Goal: Navigation & Orientation: Find specific page/section

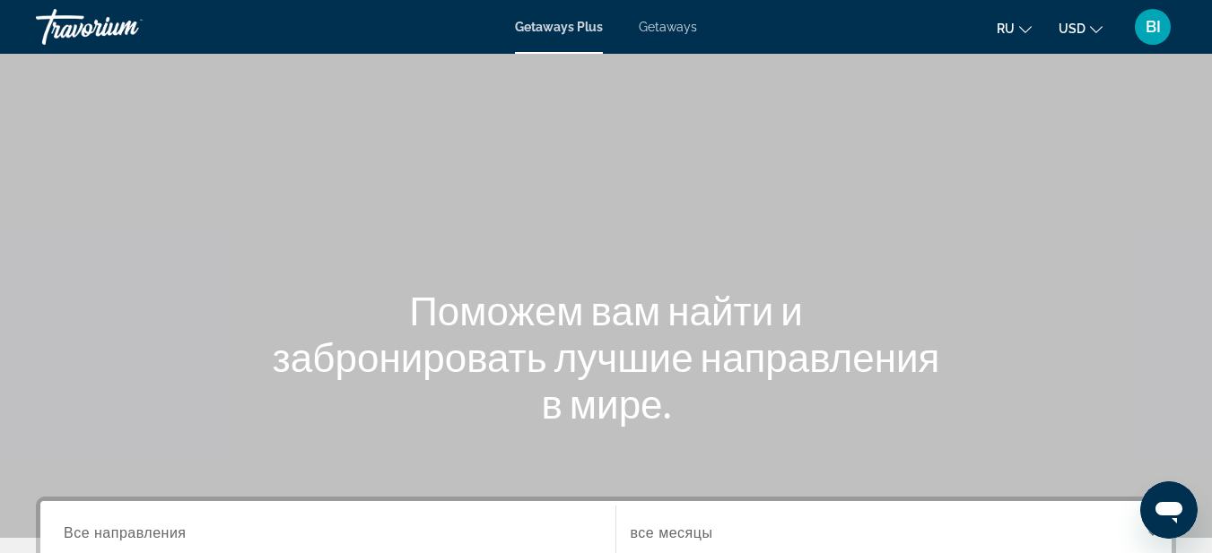
click at [683, 24] on span "Getaways" at bounding box center [668, 27] width 58 height 14
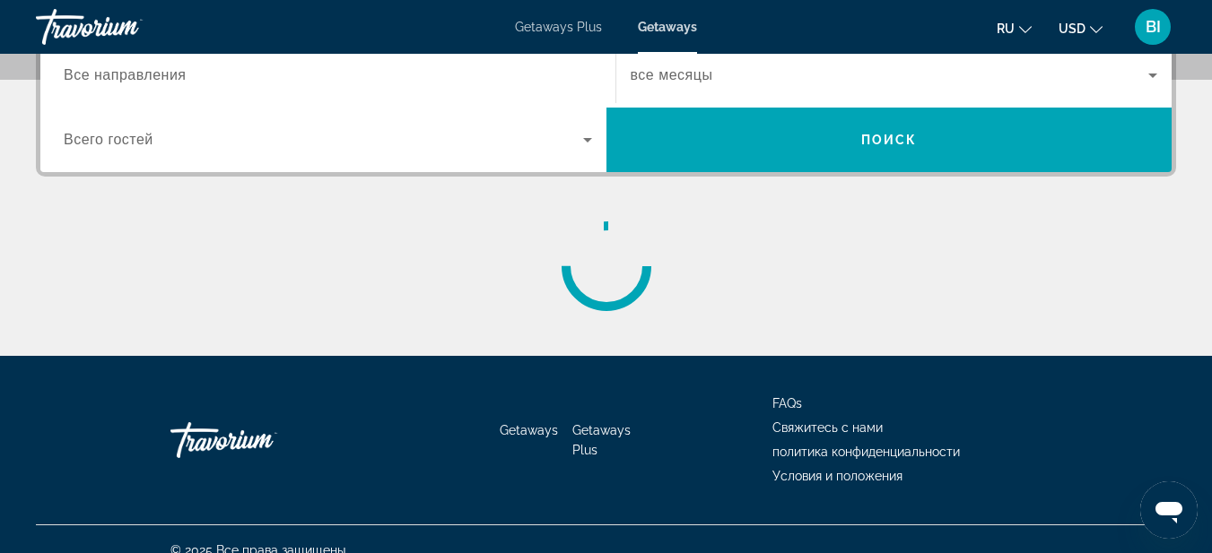
scroll to position [481, 0]
